Goal: Task Accomplishment & Management: Use online tool/utility

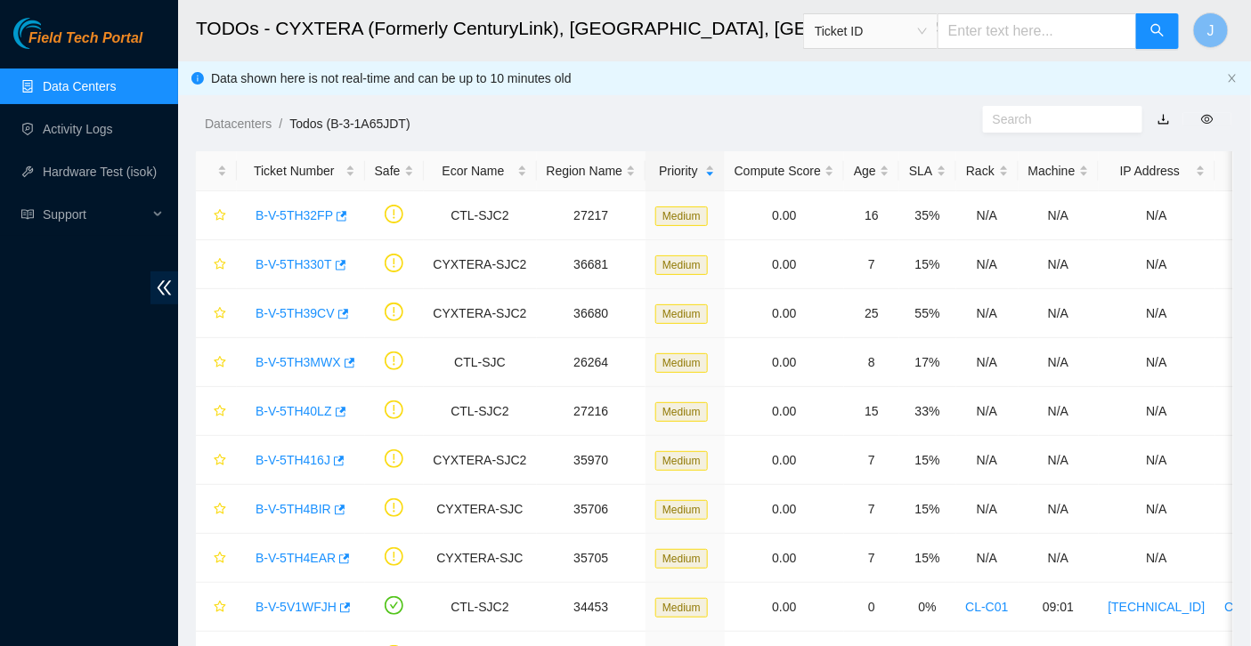
scroll to position [458, 0]
click at [77, 92] on link "Data Centers" at bounding box center [79, 86] width 73 height 14
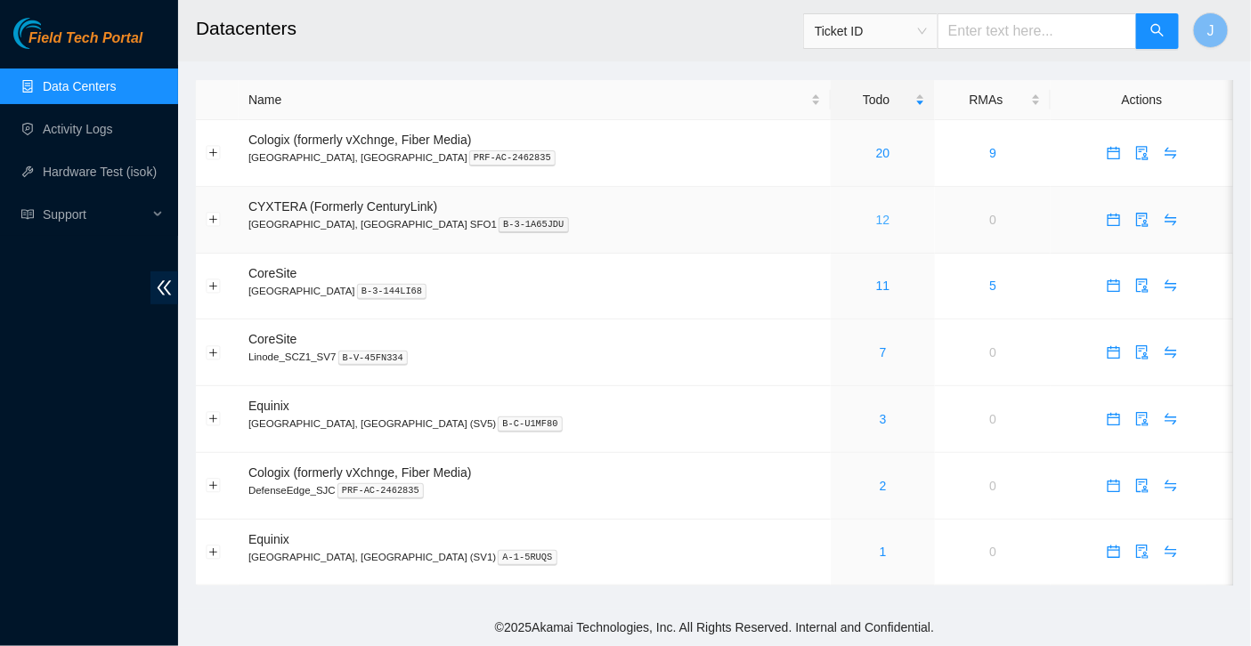
click at [876, 222] on link "12" at bounding box center [883, 220] width 14 height 14
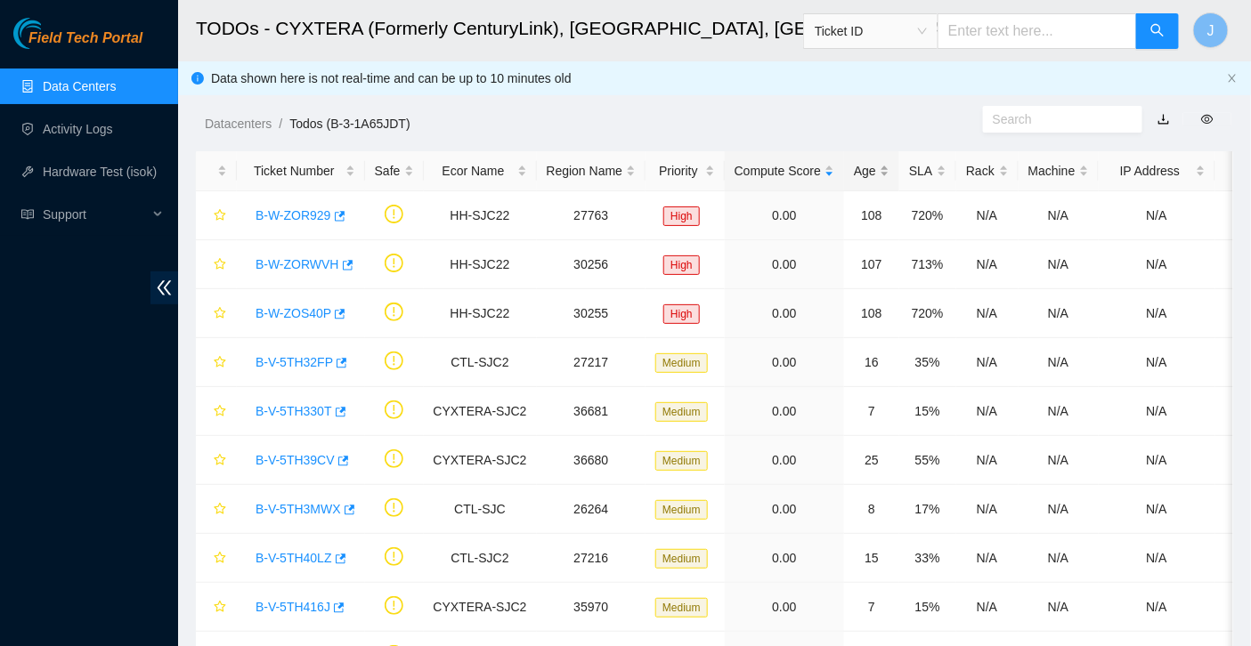
click at [870, 173] on div "Age" at bounding box center [872, 171] width 36 height 20
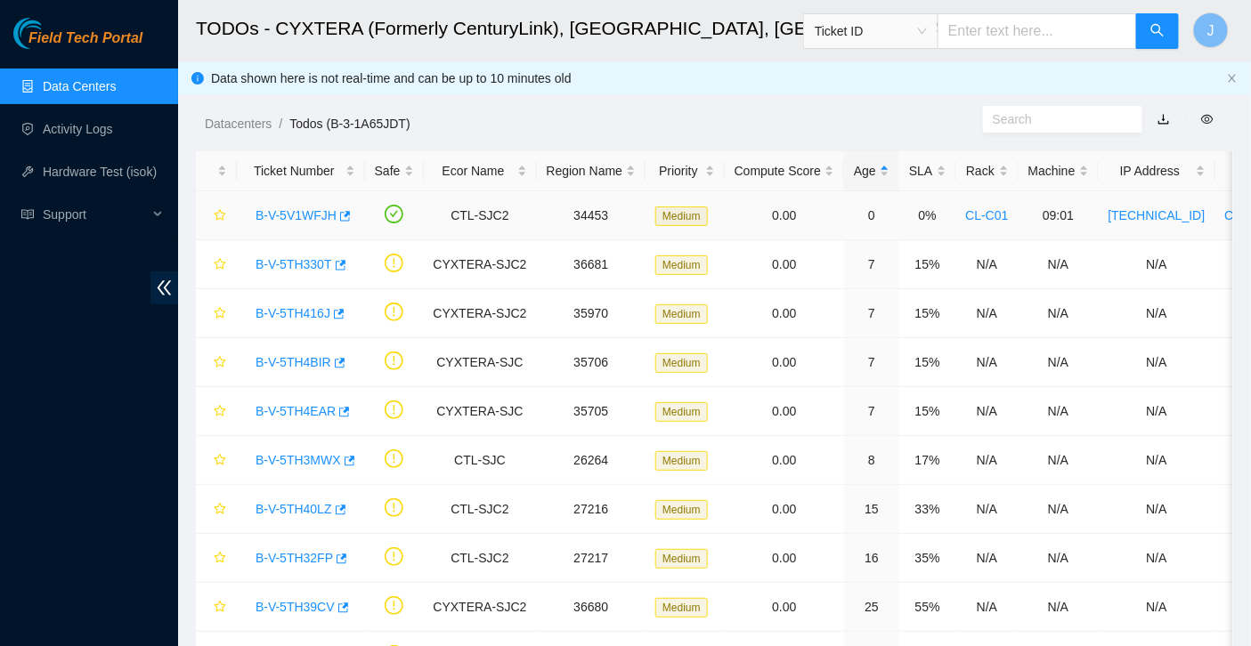
click at [987, 218] on link "CL-C01" at bounding box center [987, 215] width 43 height 14
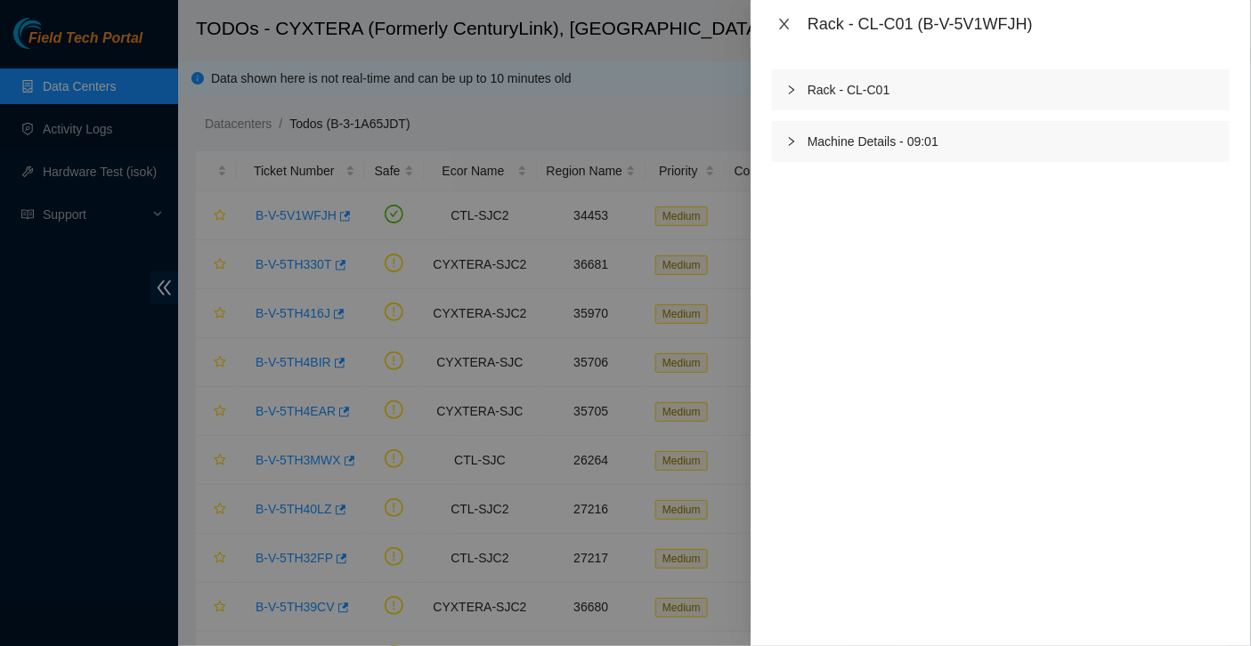
click at [781, 28] on icon "close" at bounding box center [784, 24] width 10 height 11
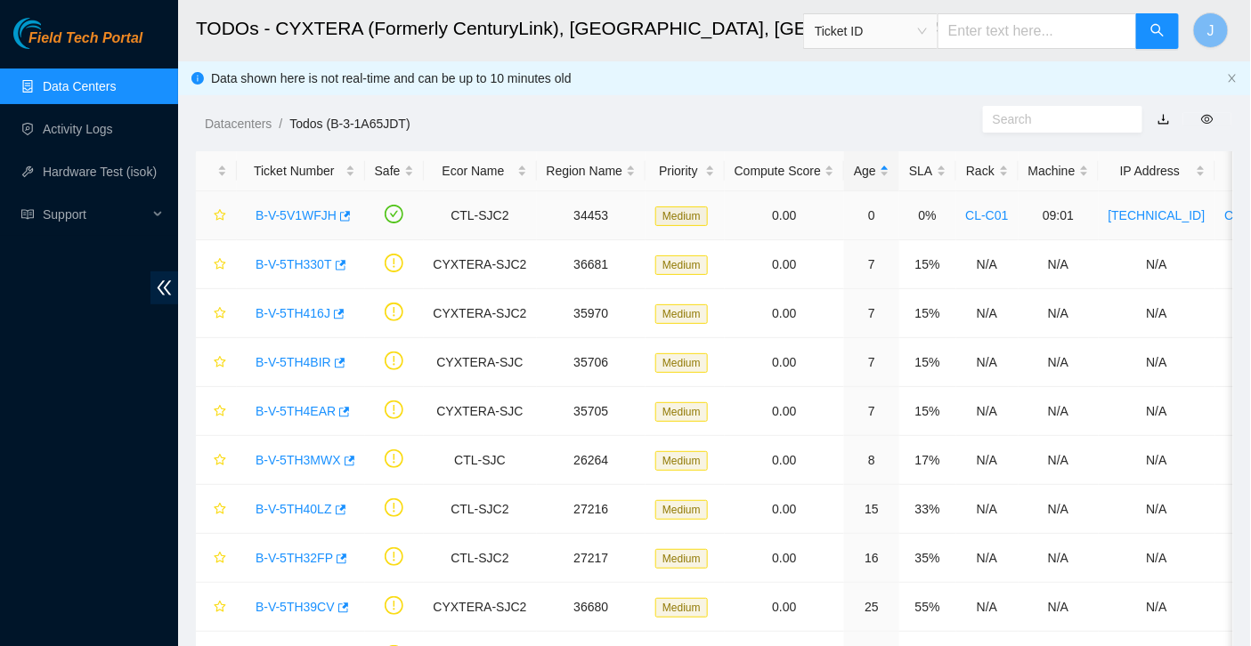
click at [284, 220] on link "B-V-5V1WFJH" at bounding box center [296, 215] width 81 height 14
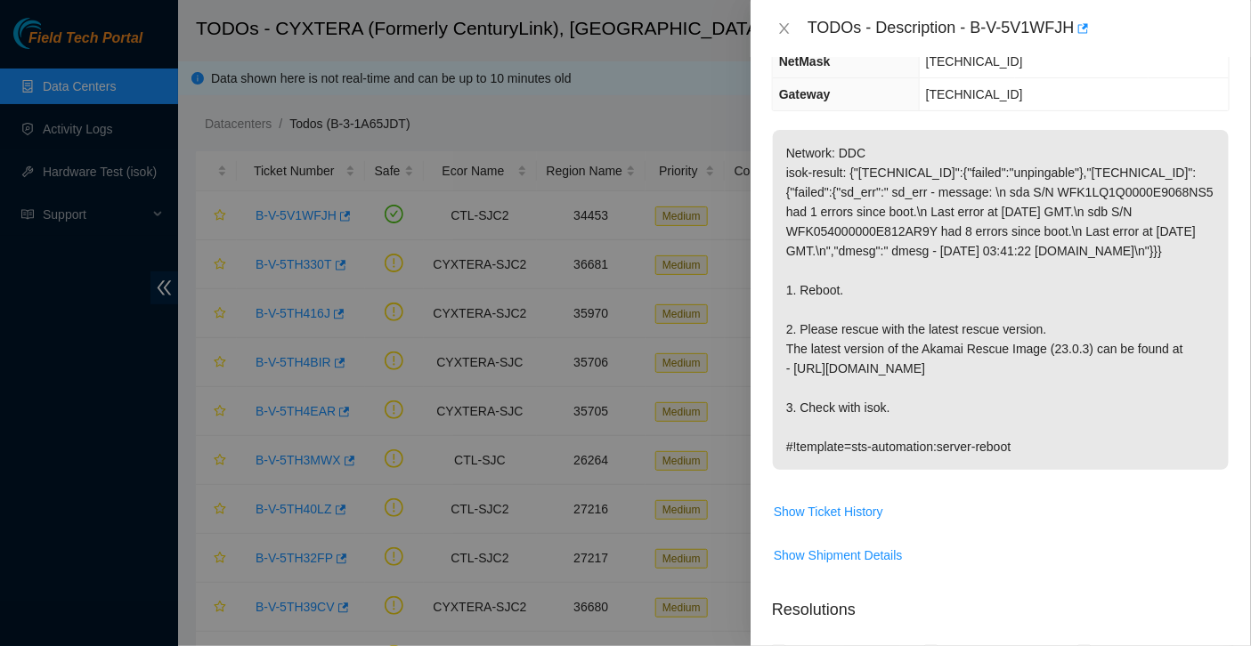
scroll to position [212, 0]
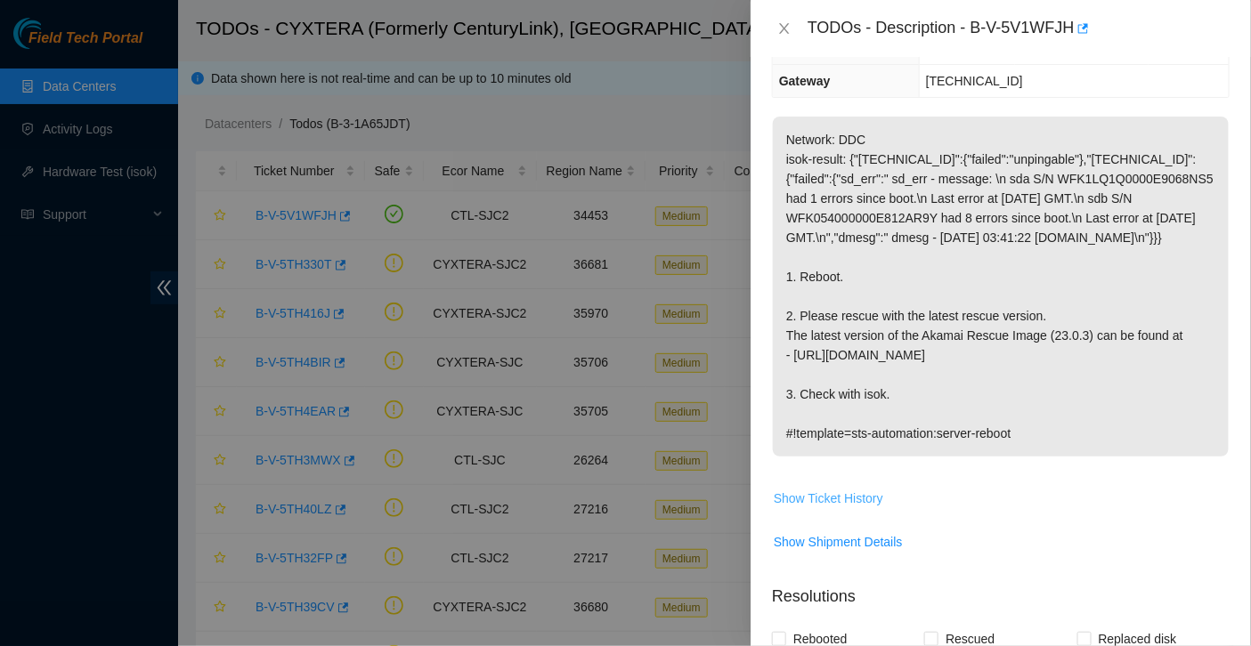
click at [840, 508] on span "Show Ticket History" at bounding box center [829, 499] width 110 height 20
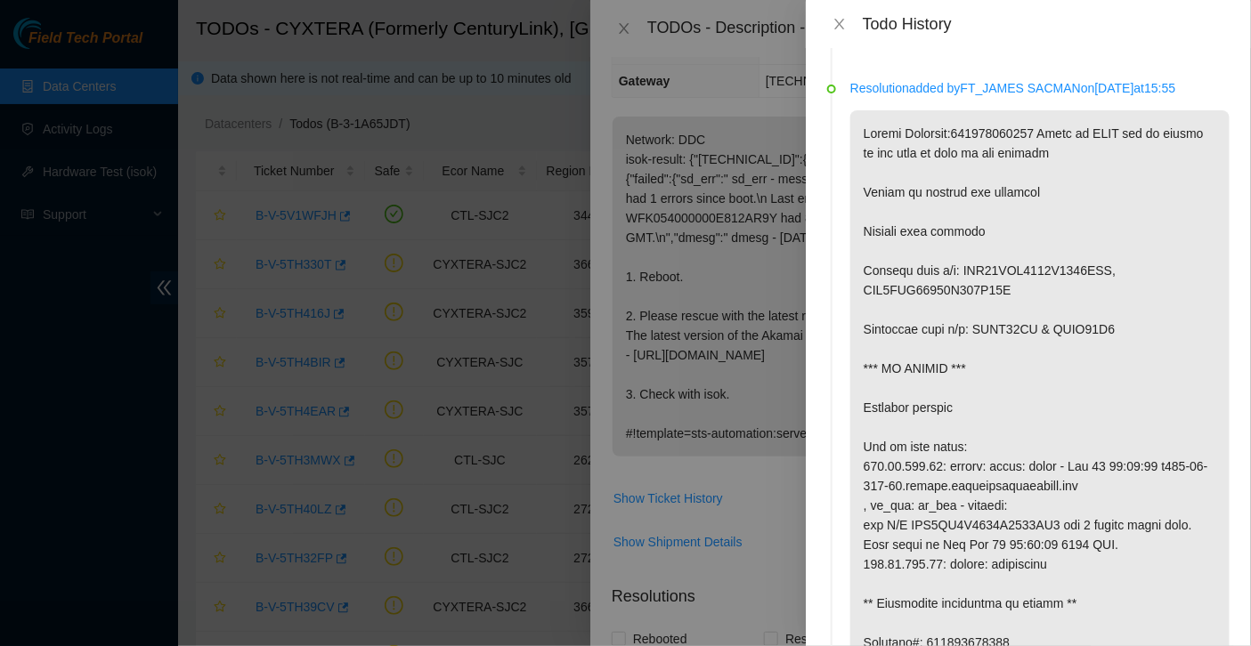
scroll to position [0, 0]
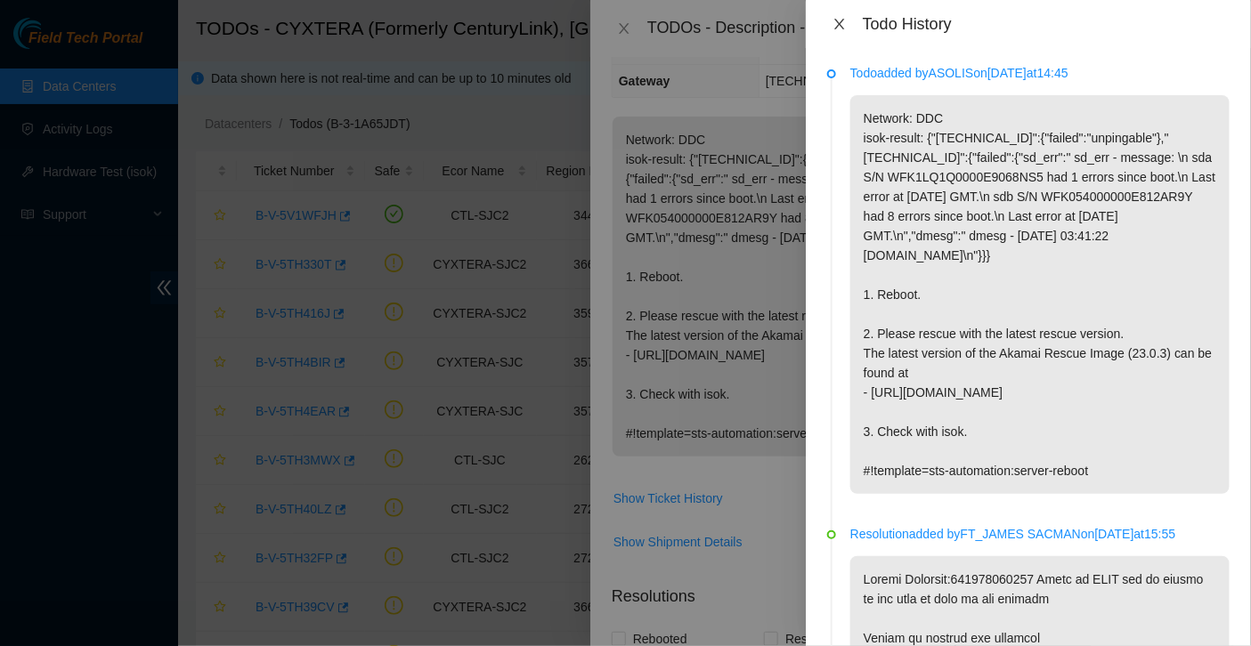
click at [840, 28] on icon "close" at bounding box center [839, 24] width 14 height 14
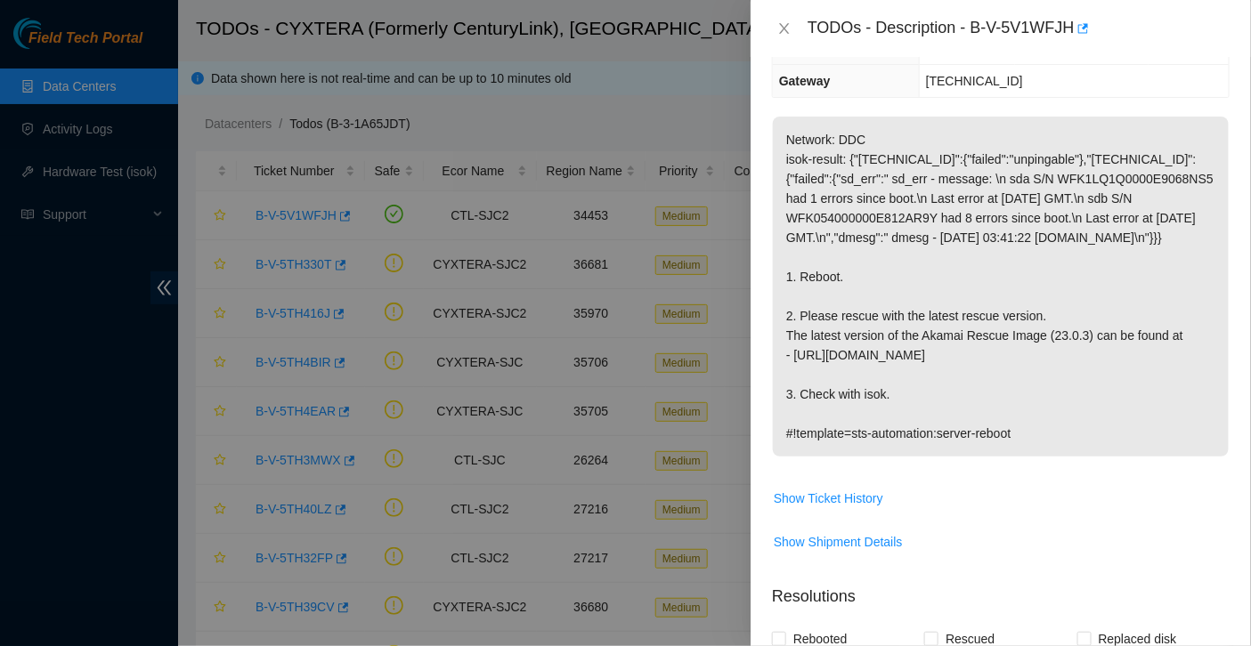
click at [978, 28] on div "TODOs - Description - B-V-5V1WFJH" at bounding box center [1018, 28] width 422 height 28
click at [1078, 28] on div "TODOs - Description - B-V-5V1WFJH" at bounding box center [1018, 28] width 422 height 28
copy div "B-V-5V1WFJH"
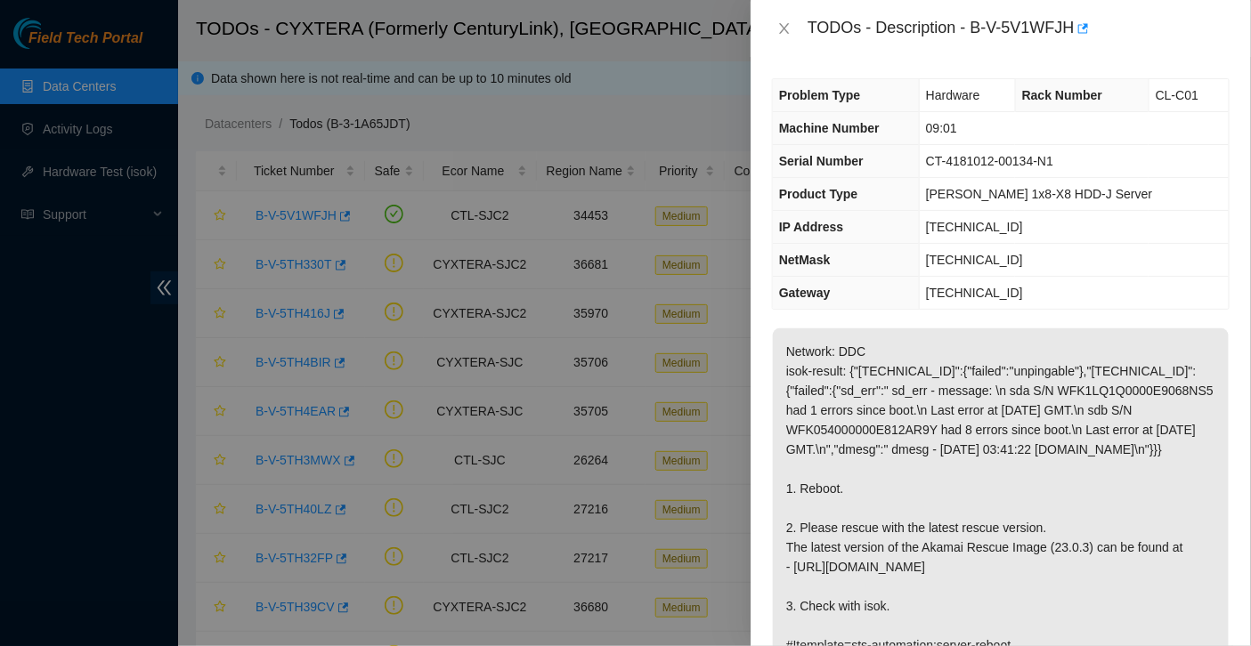
click at [986, 36] on div "TODOs - Description - B-V-5V1WFJH" at bounding box center [1018, 28] width 422 height 28
click at [978, 29] on div "TODOs - Description - B-V-5V1WFJH" at bounding box center [1018, 28] width 422 height 28
click at [1078, 21] on div "TODOs - Description - B-V-5V1WFJH" at bounding box center [1018, 28] width 422 height 28
copy div "B-V-5V1WFJH"
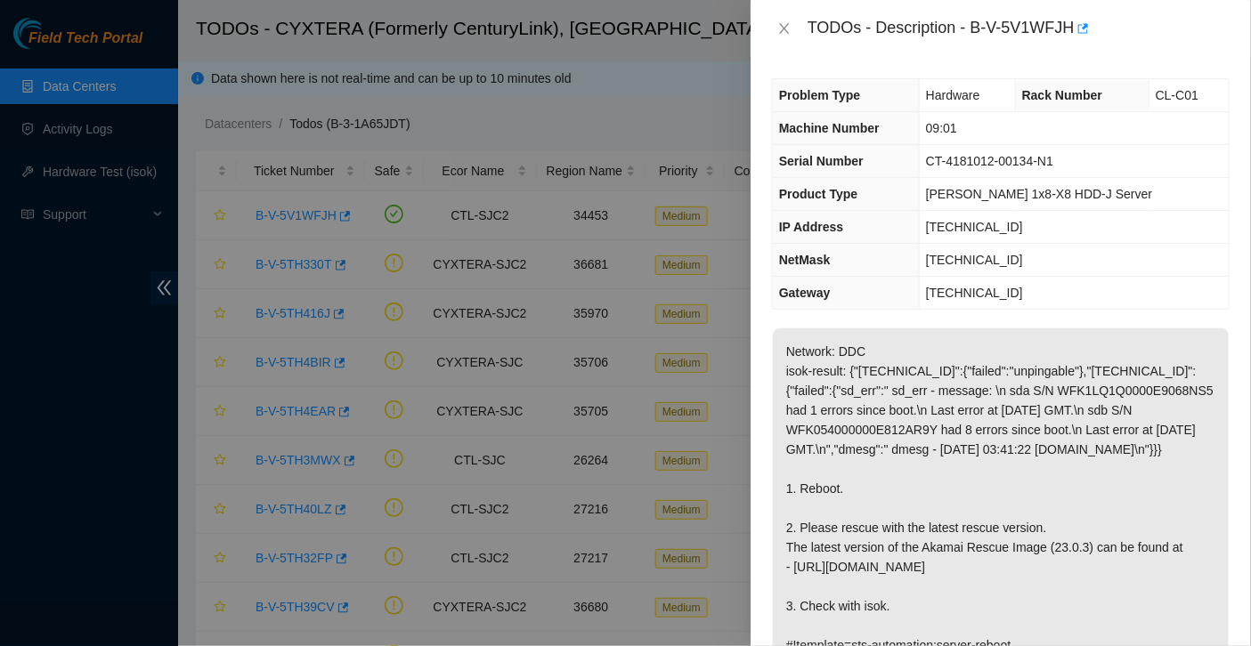
click at [1016, 211] on td "[TECHNICAL_ID]" at bounding box center [1075, 227] width 310 height 33
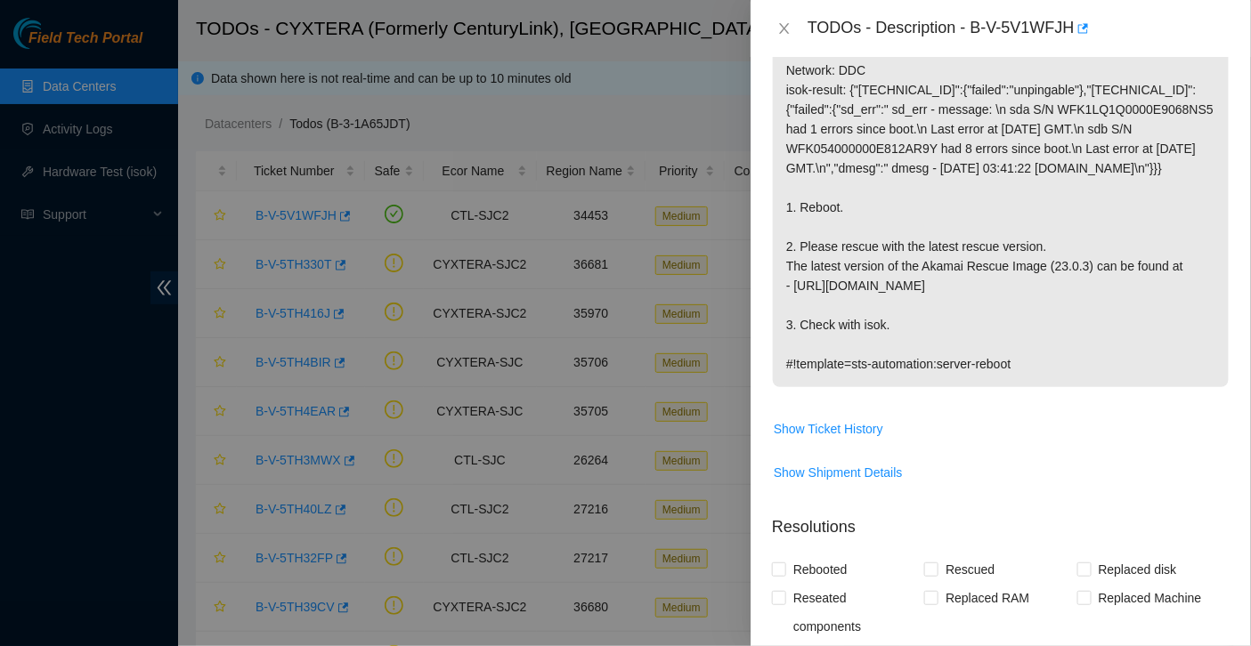
scroll to position [304, 0]
